Goal: Navigation & Orientation: Understand site structure

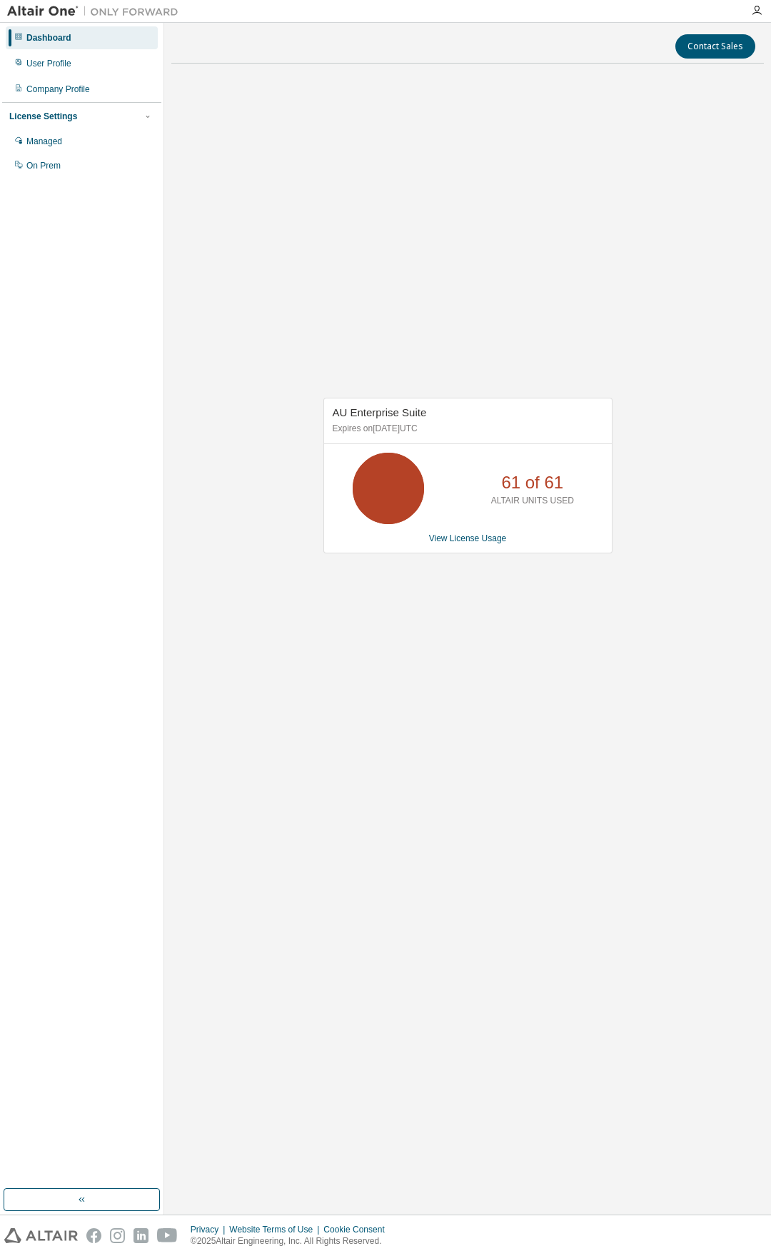
click at [367, 578] on div "AU Enterprise Suite Expires on [DATE] UTC 61 of 61 ALTAIR UNITS USED View Licen…" at bounding box center [467, 483] width 593 height 816
